Goal: Task Accomplishment & Management: Manage account settings

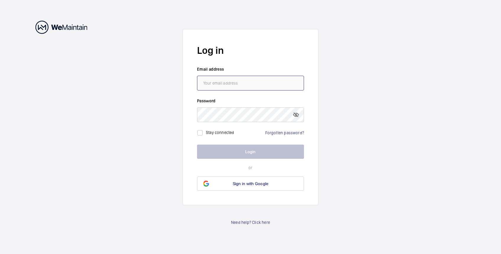
type input "[PERSON_NAME][EMAIL_ADDRESS][PERSON_NAME][DOMAIN_NAME]"
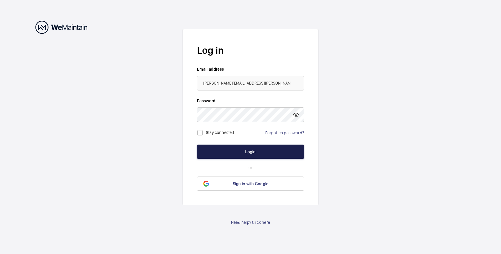
click at [235, 145] on button "Login" at bounding box center [250, 151] width 107 height 14
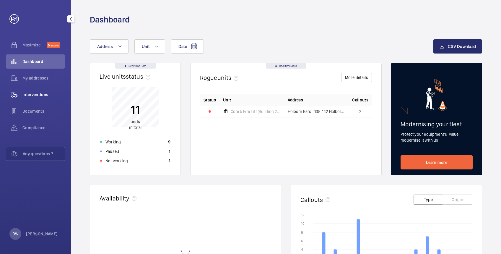
click at [39, 93] on span "Interventions" at bounding box center [43, 95] width 43 height 6
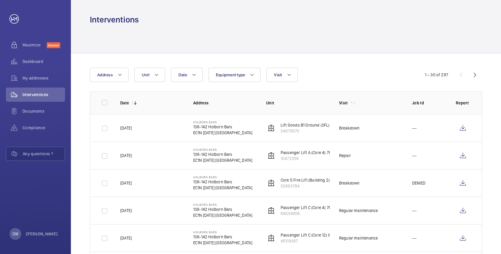
click at [281, 46] on div at bounding box center [286, 39] width 392 height 28
click at [423, 181] on p "DENIED" at bounding box center [418, 183] width 13 height 6
click at [465, 181] on wm-front-icon-button at bounding box center [463, 183] width 14 height 14
drag, startPoint x: 281, startPoint y: 180, endPoint x: 330, endPoint y: 182, distance: 49.0
click at [0, 0] on tr "[DATE] Holborn Bars [STREET_ADDRESS][DATE] Core 5 Fire Lift (Building 2) 6FL 52…" at bounding box center [0, 0] width 0 height 0
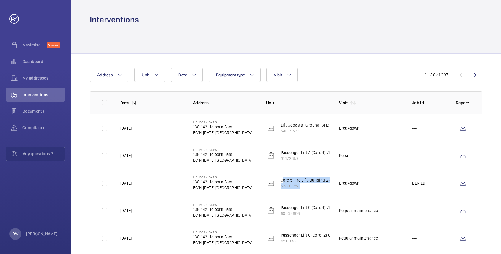
click at [0, 0] on tr "[DATE] Holborn Bars [STREET_ADDRESS][DATE] Core 5 Fire Lift (Building 2) 6FL 52…" at bounding box center [0, 0] width 0 height 0
drag, startPoint x: 312, startPoint y: 181, endPoint x: 307, endPoint y: 174, distance: 9.2
click at [273, 181] on img at bounding box center [271, 182] width 7 height 7
click at [295, 178] on p "Core 5 Fire Lift (Building 2) 6FL" at bounding box center [309, 180] width 57 height 6
drag, startPoint x: 275, startPoint y: 178, endPoint x: 361, endPoint y: 184, distance: 86.7
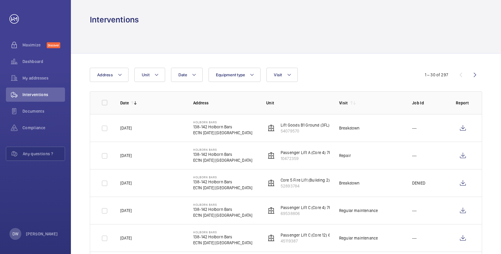
click at [0, 0] on tr "[DATE] Holborn Bars [STREET_ADDRESS][DATE] Core 5 Fire Lift (Building 2) 6FL 52…" at bounding box center [0, 0] width 0 height 0
drag, startPoint x: 361, startPoint y: 184, endPoint x: 353, endPoint y: 182, distance: 8.6
copy tr "Core 5 Fire Lift (Building 2) 6FL 52893784 Breakdown"
drag, startPoint x: 255, startPoint y: 183, endPoint x: 285, endPoint y: 182, distance: 30.7
click at [255, 183] on td "Holborn Bars [STREET_ADDRESS][DATE]" at bounding box center [220, 182] width 73 height 27
